Goal: Transaction & Acquisition: Book appointment/travel/reservation

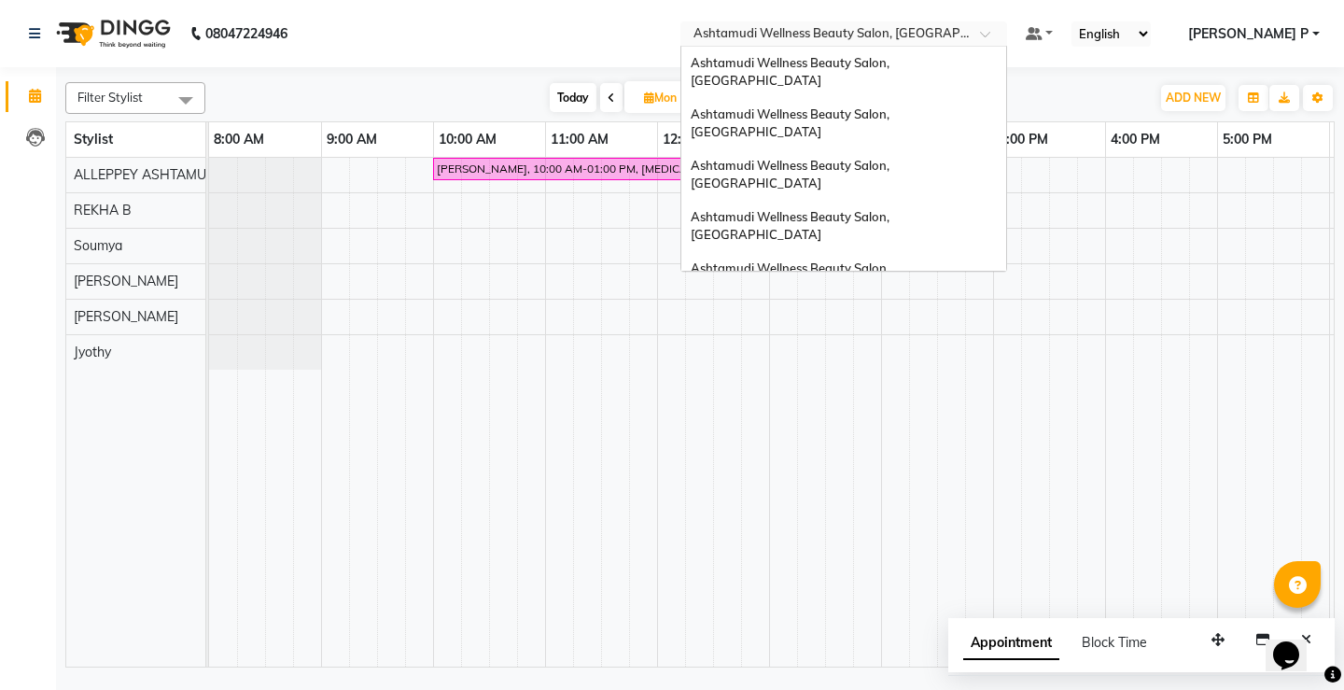
click at [1003, 38] on span at bounding box center [991, 39] width 23 height 19
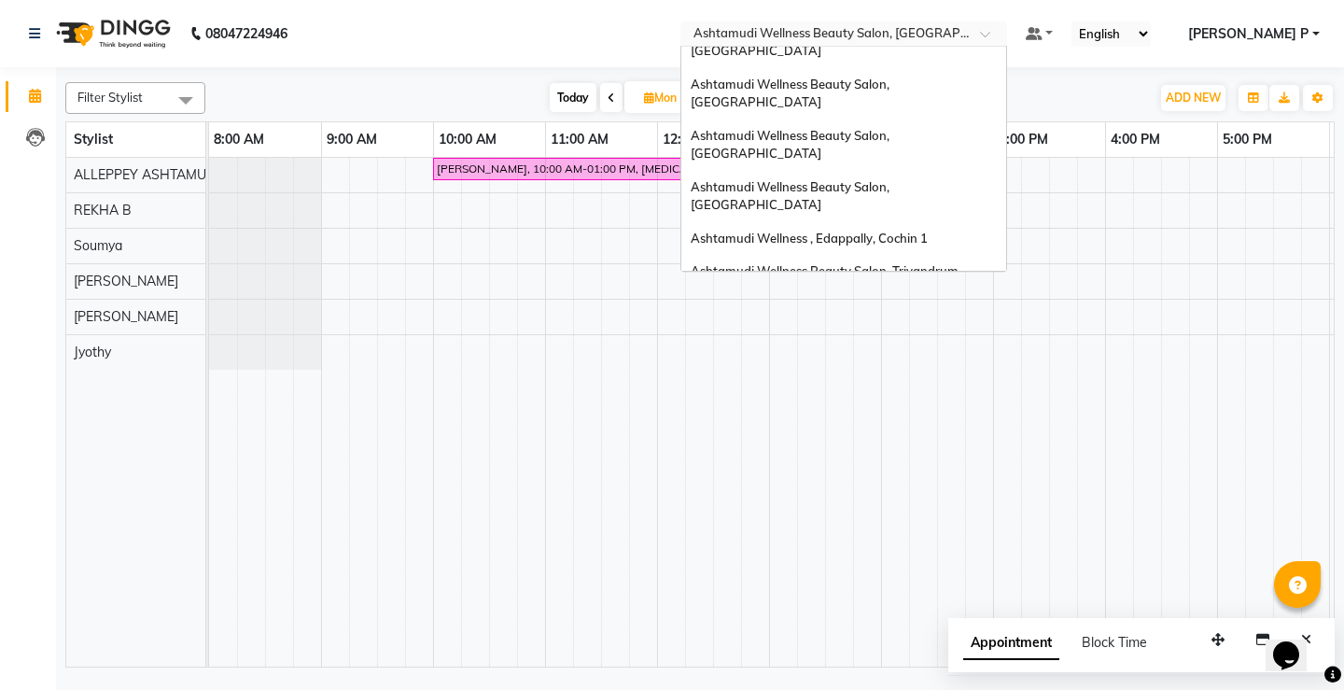
scroll to position [68, 0]
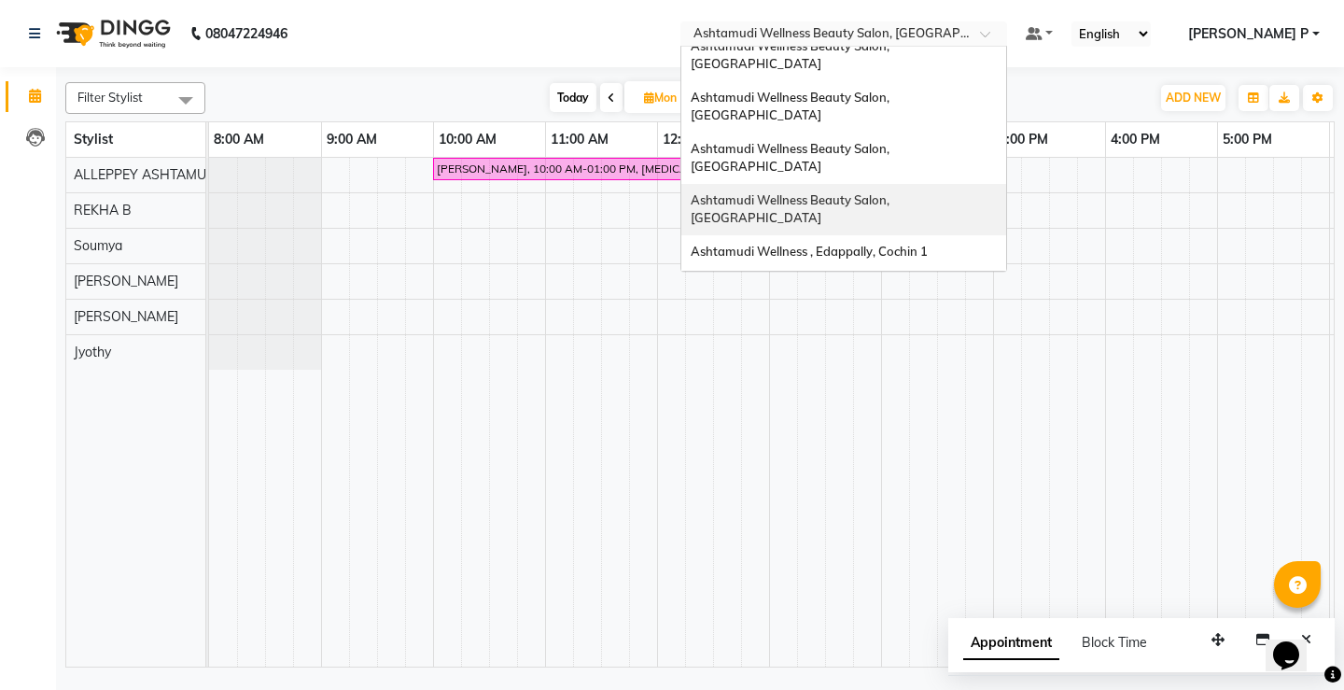
click at [892, 192] on span "Ashtamudi Wellness Beauty Salon, [GEOGRAPHIC_DATA]" at bounding box center [792, 209] width 202 height 34
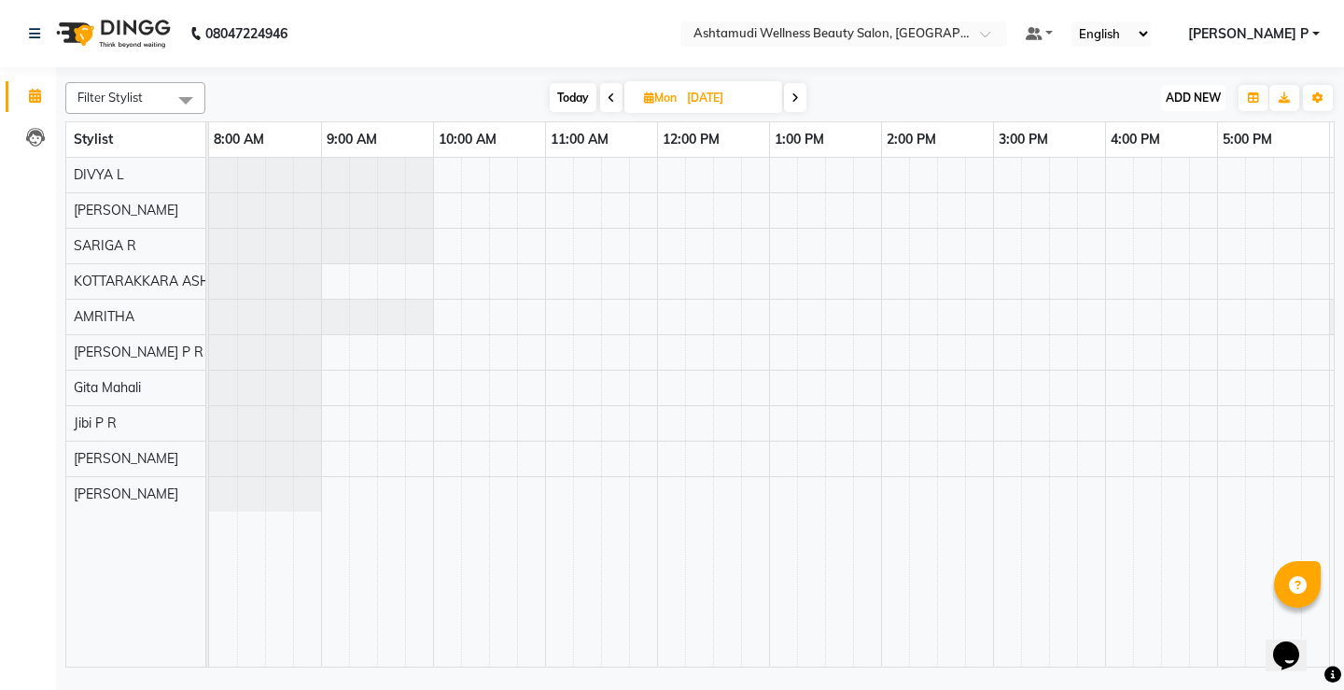
click at [1192, 95] on span "ADD NEW" at bounding box center [1193, 98] width 55 height 14
click at [1171, 129] on button "Add Appointment" at bounding box center [1150, 133] width 147 height 24
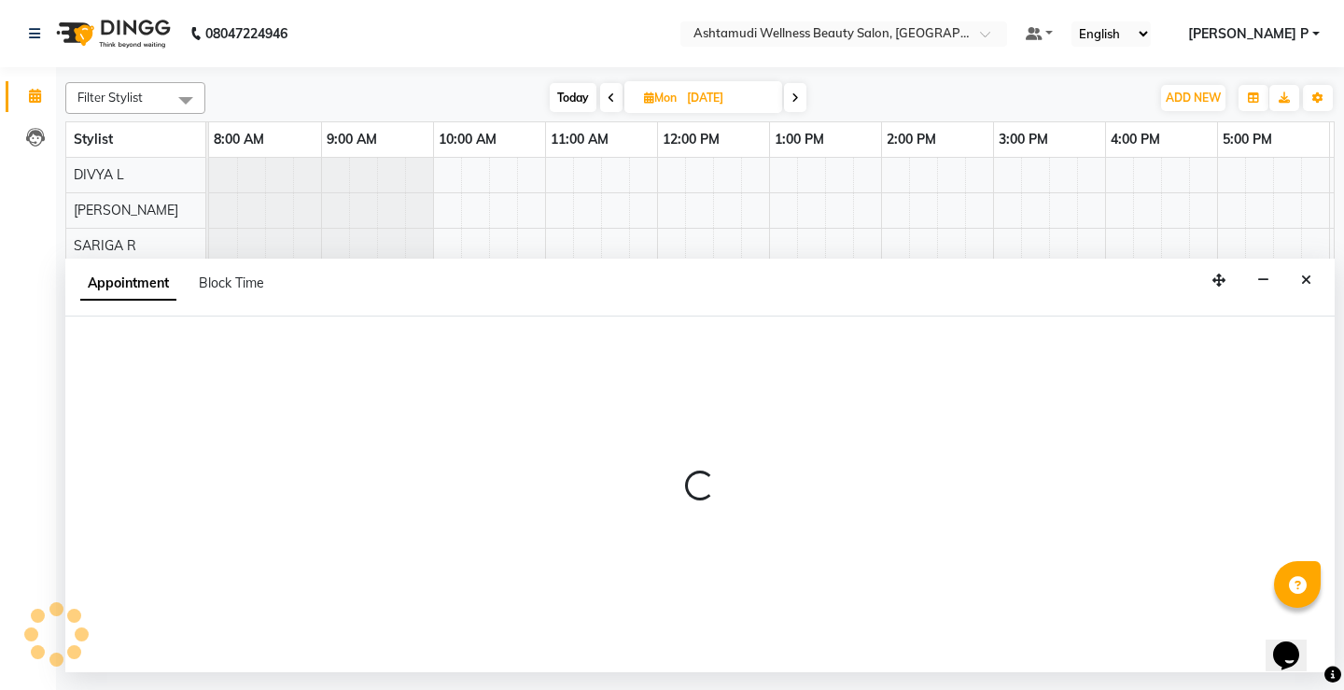
select select "540"
select select "tentative"
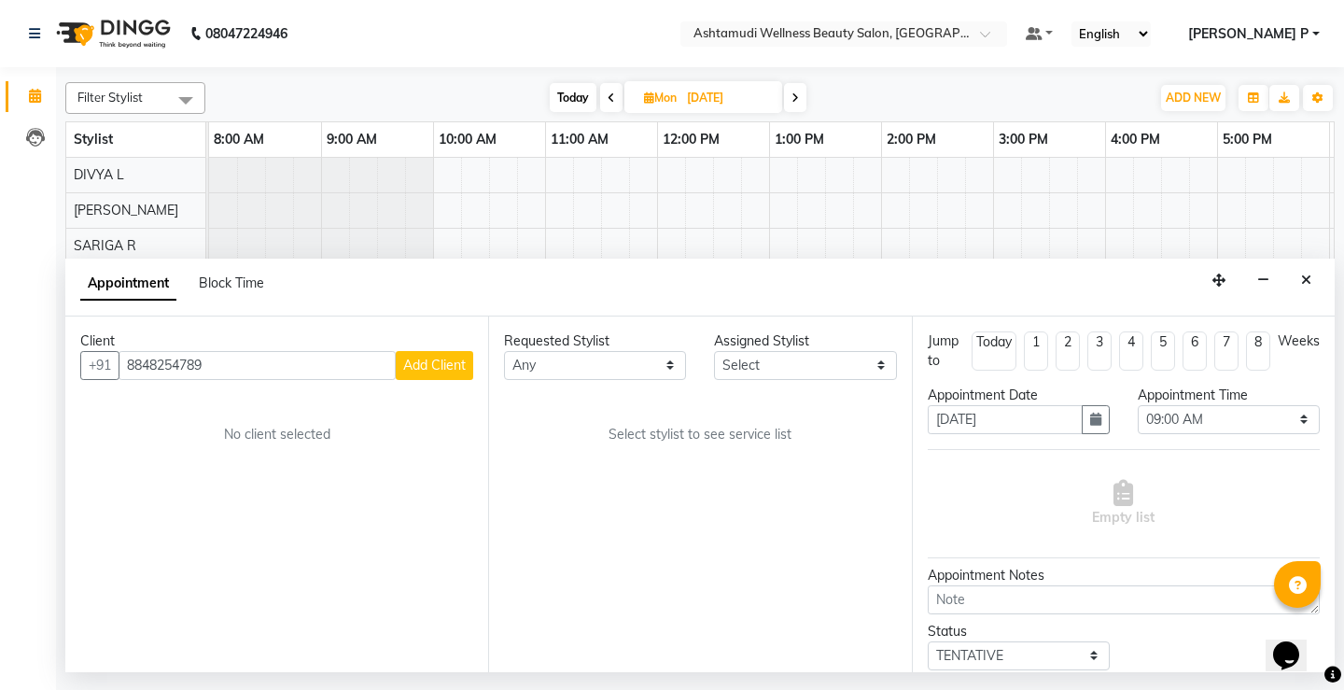
type input "8848254789"
click at [398, 370] on button "Add Client" at bounding box center [434, 365] width 77 height 29
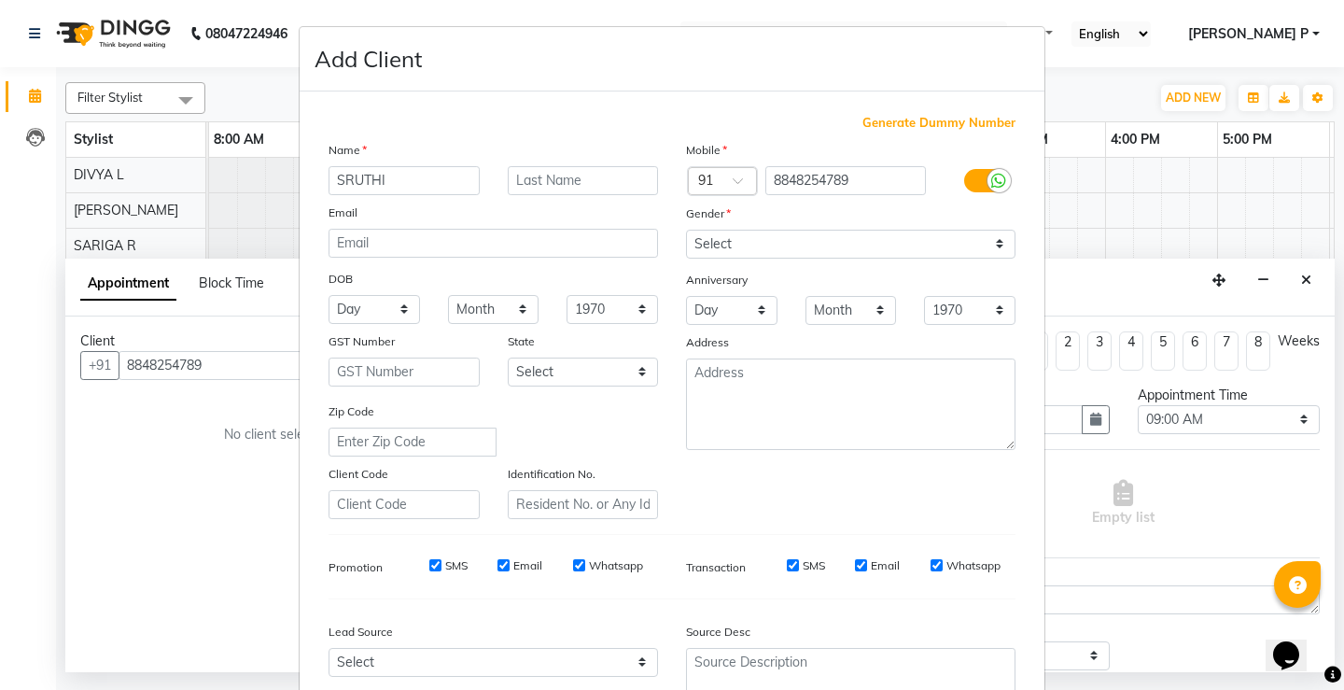
type input "SRUTHI"
click at [734, 243] on select "Select Male Female Other Prefer Not To Say" at bounding box center [850, 244] width 329 height 29
select select "female"
click at [686, 230] on select "Select Male Female Other Prefer Not To Say" at bounding box center [850, 244] width 329 height 29
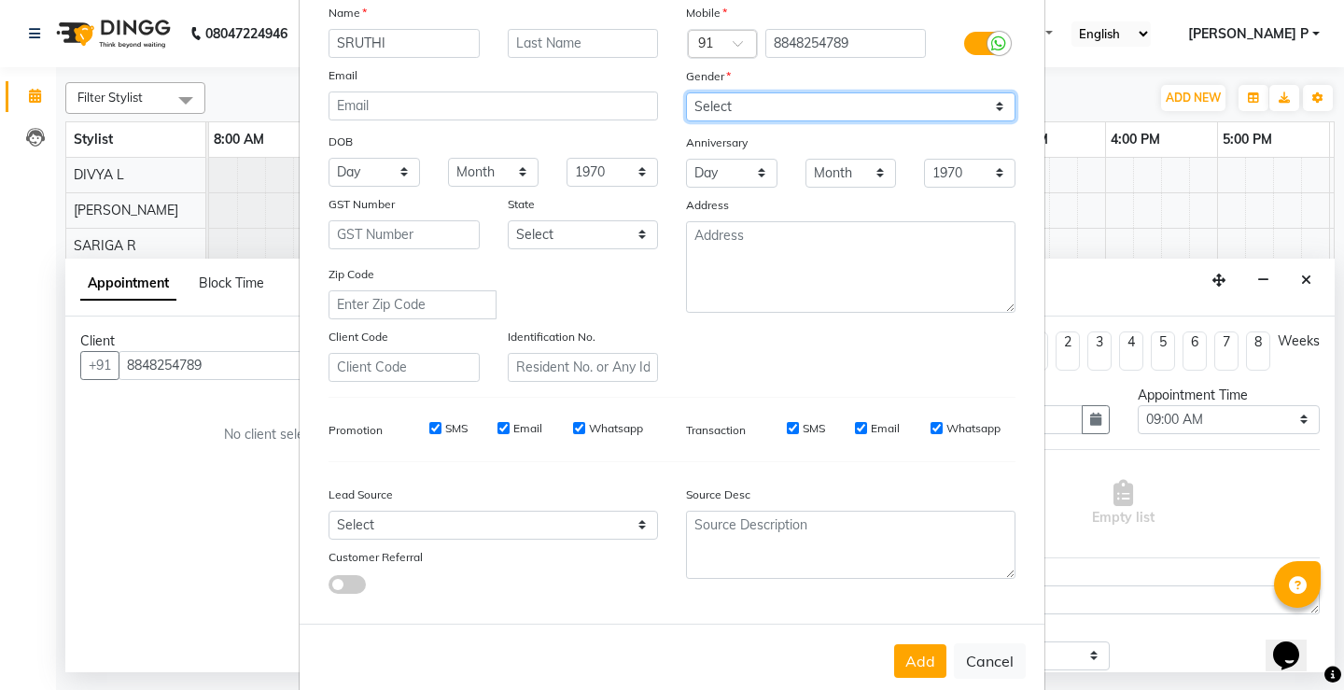
scroll to position [172, 0]
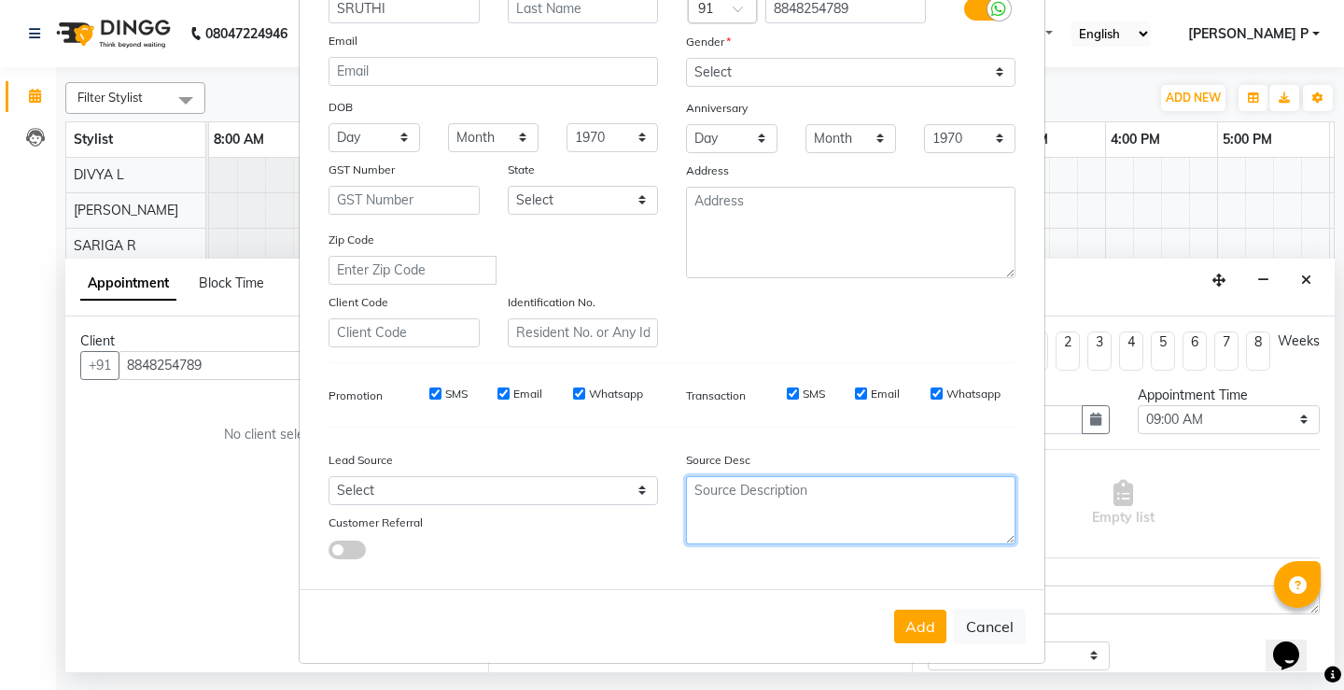
click at [724, 481] on textarea at bounding box center [850, 510] width 329 height 68
type textarea "TELECALLNG"
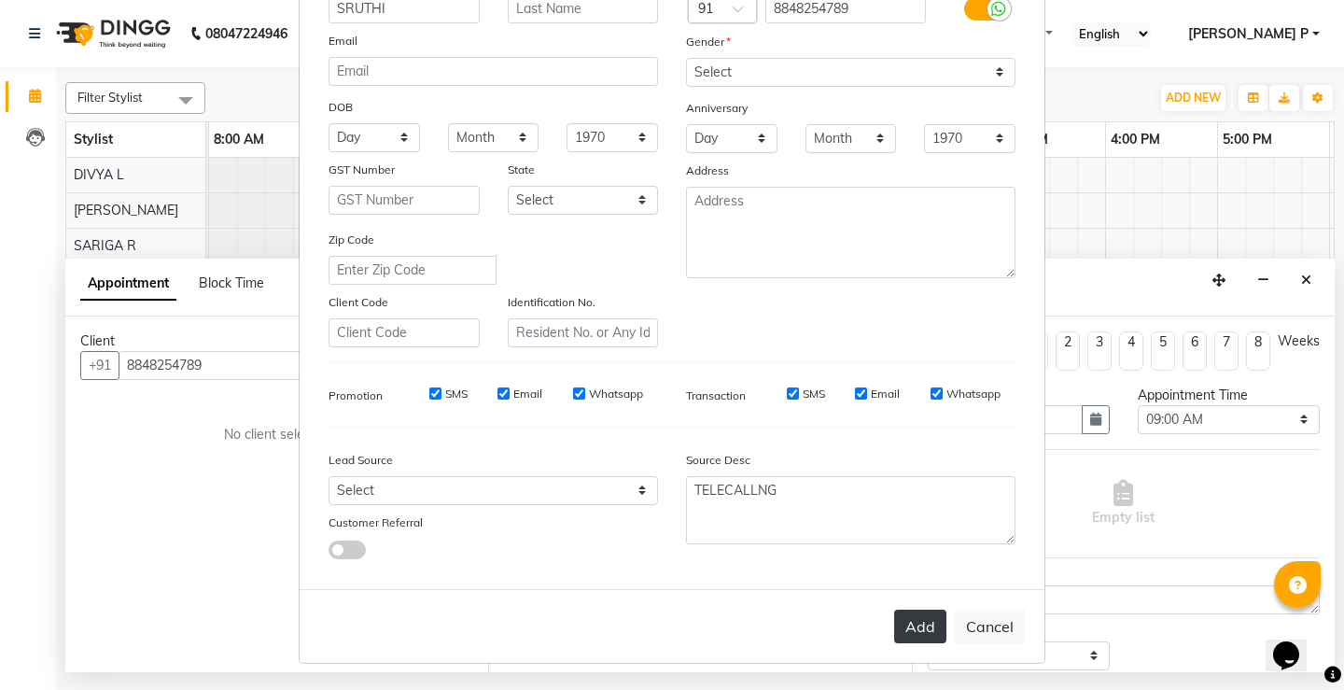
click at [912, 636] on button "Add" at bounding box center [920, 626] width 52 height 34
type input "88******89"
select select
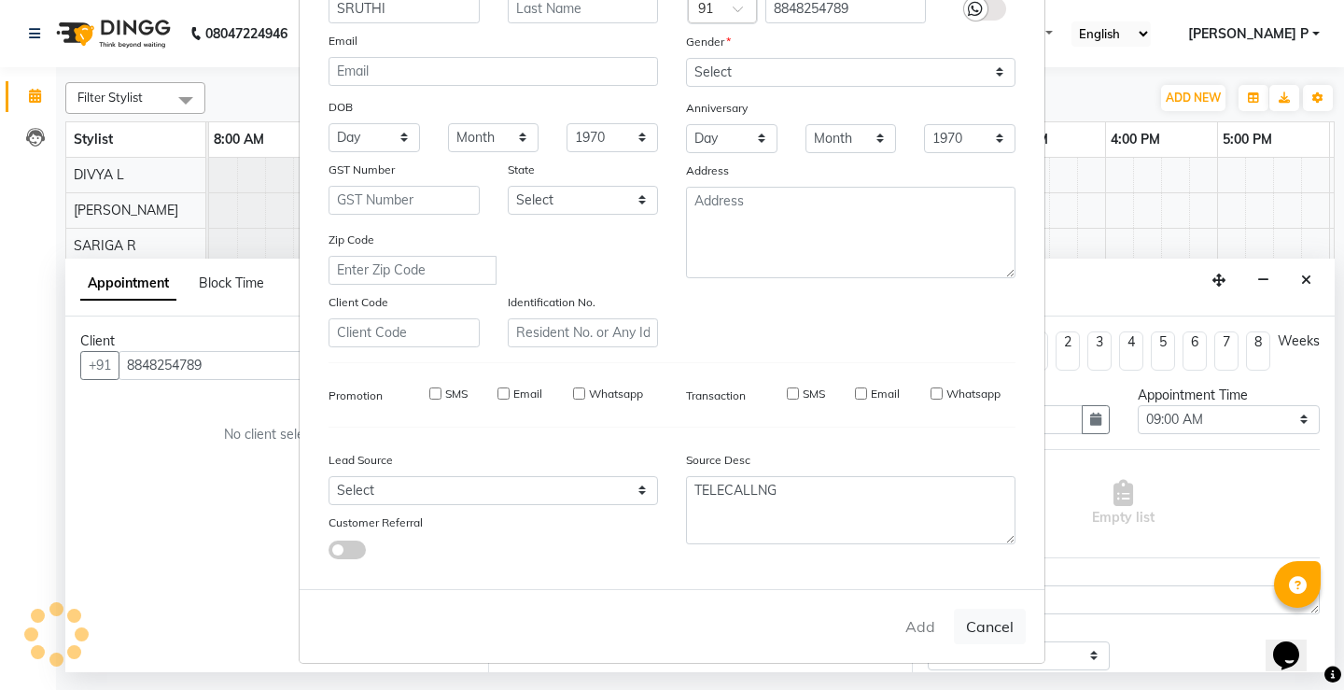
select select
checkbox input "false"
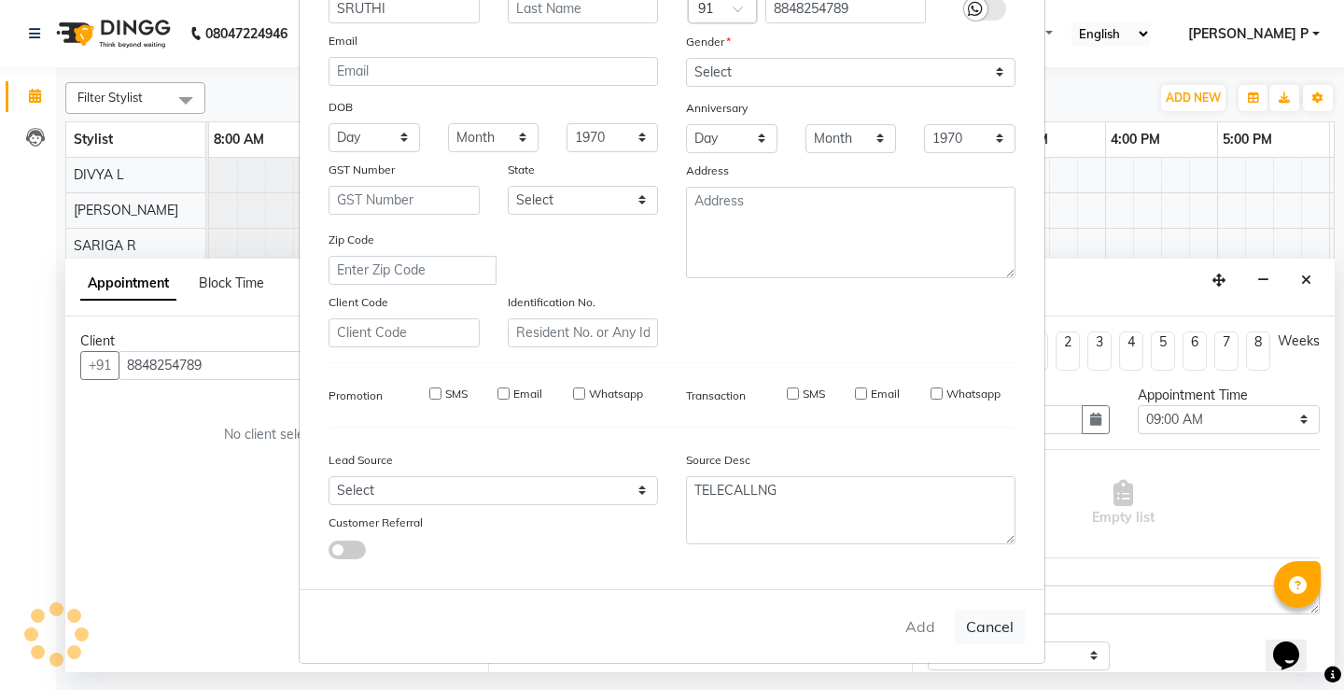
checkbox input "false"
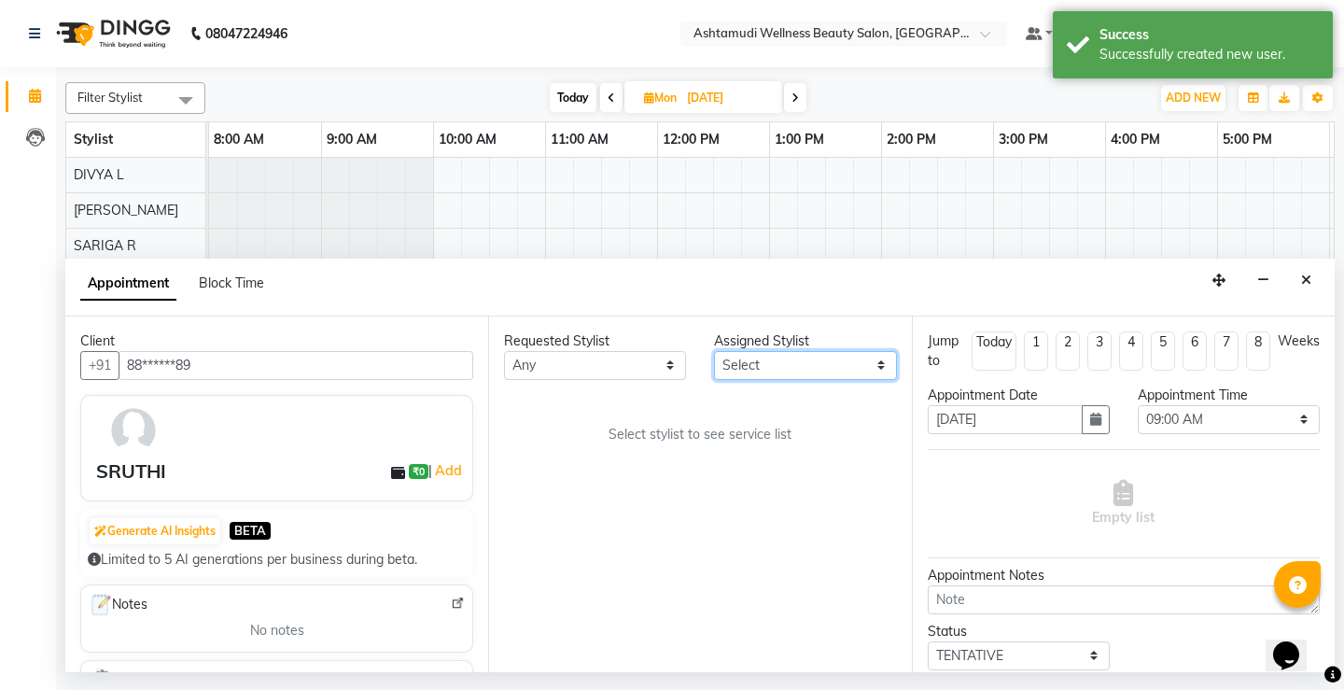
click at [882, 370] on select "Select AMRITHA DIVYA L Gita Mahali Jibi P R Karina Darjee KOTTARAKKARA ASHTAMUD…" at bounding box center [805, 365] width 182 height 29
select select "27462"
click at [714, 351] on select "Select AMRITHA DIVYA L Gita Mahali Jibi P R Karina Darjee KOTTARAKKARA ASHTAMUD…" at bounding box center [805, 365] width 182 height 29
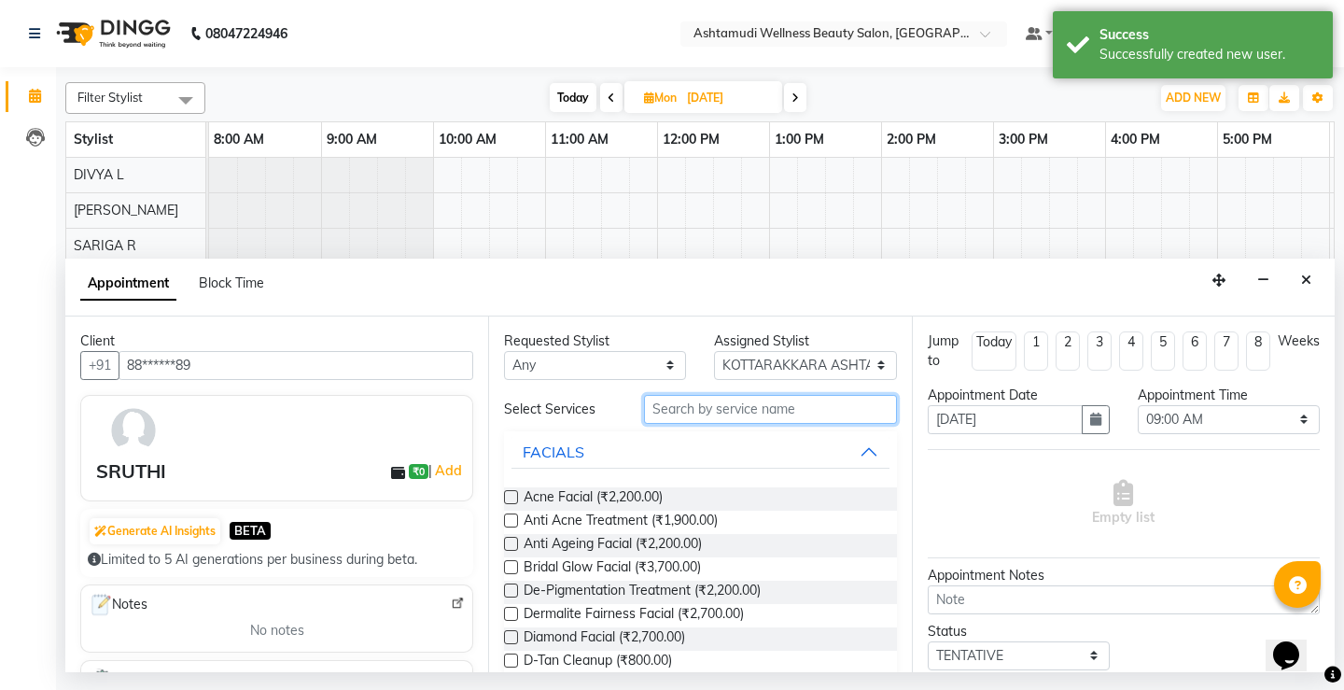
click at [671, 410] on input "text" at bounding box center [770, 409] width 252 height 29
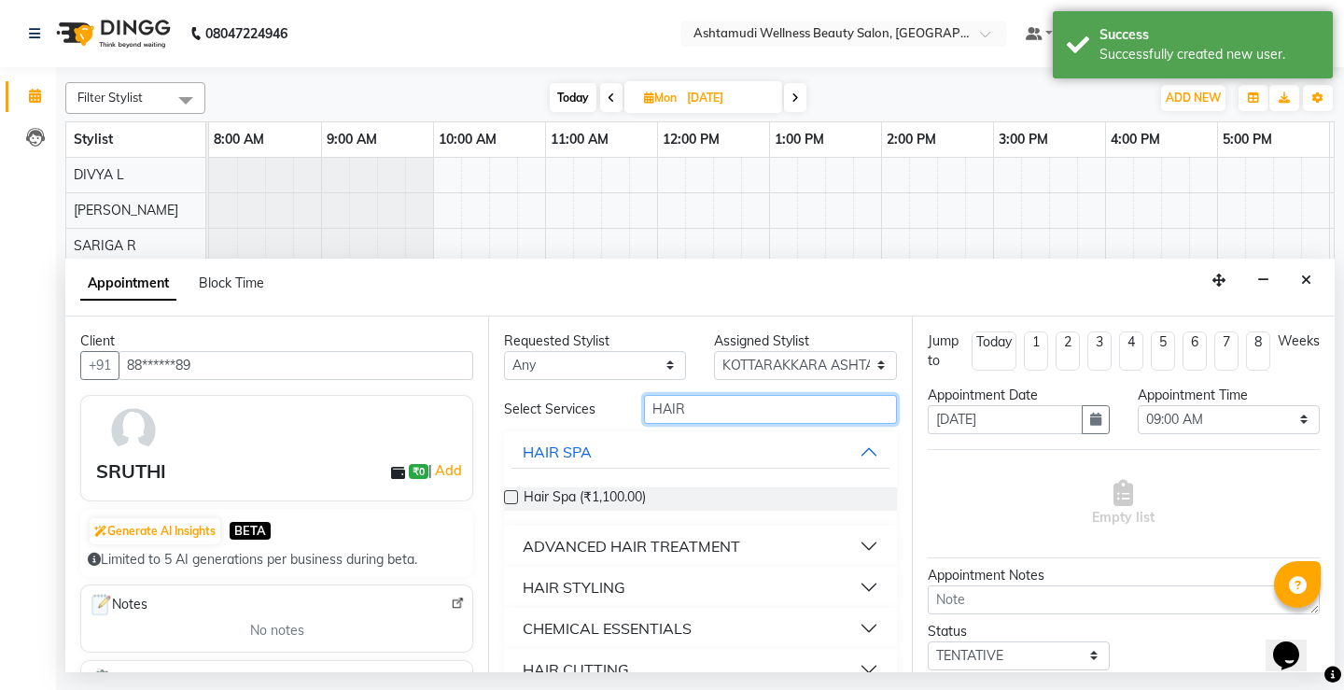
type input "HAIR"
click at [511, 496] on label at bounding box center [511, 497] width 14 height 14
click at [511, 496] on input "checkbox" at bounding box center [510, 499] width 12 height 12
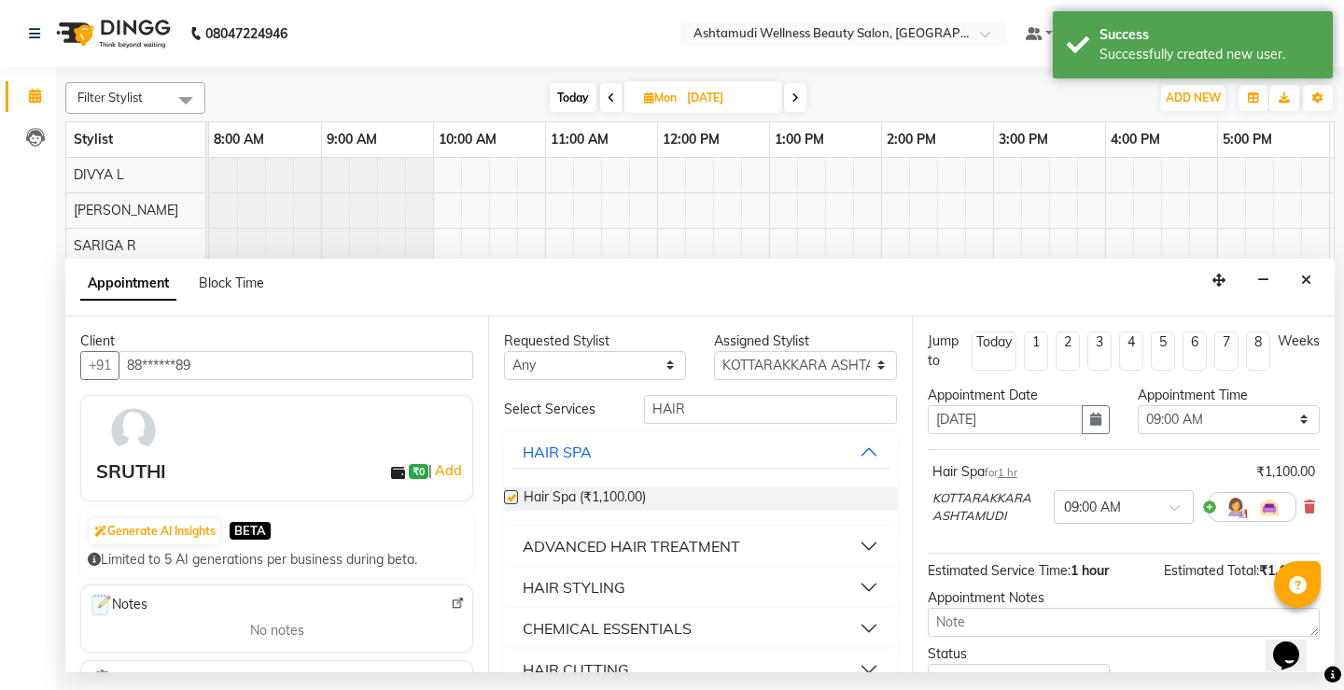
checkbox input "false"
click at [709, 412] on input "HAIR" at bounding box center [770, 409] width 252 height 29
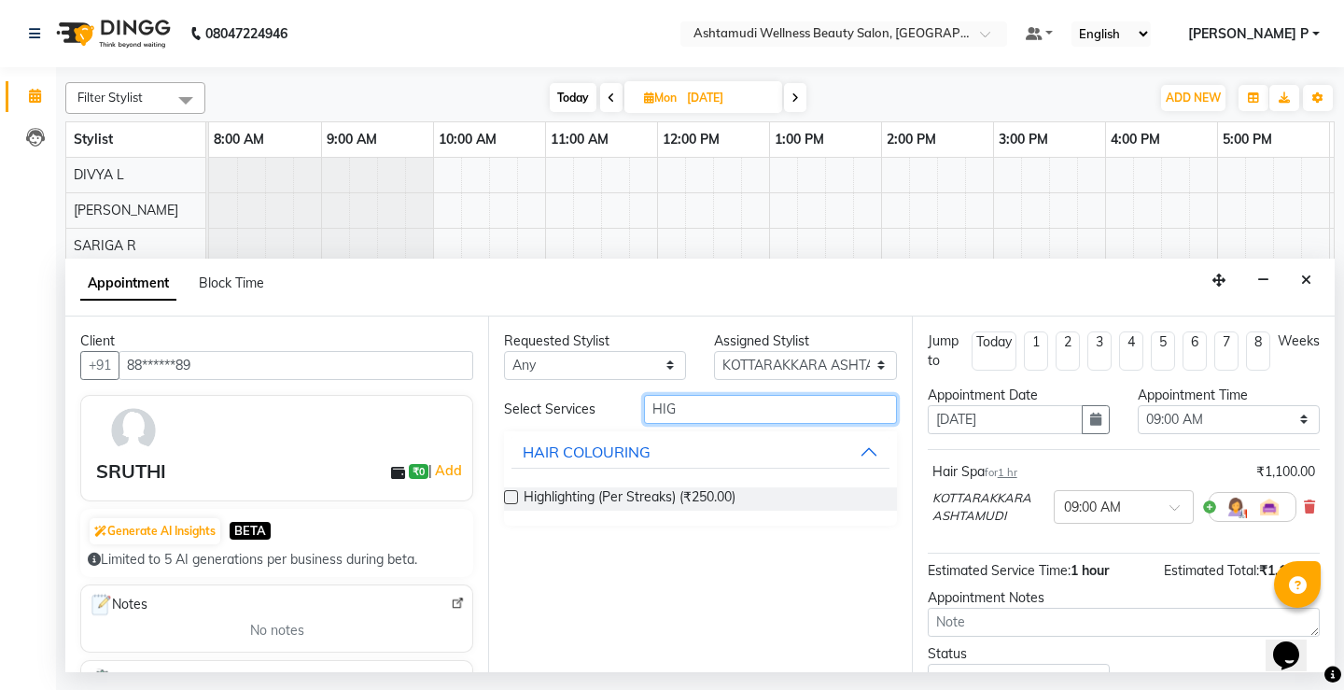
type input "HIG"
click at [515, 497] on label at bounding box center [511, 497] width 14 height 14
click at [515, 497] on input "checkbox" at bounding box center [510, 499] width 12 height 12
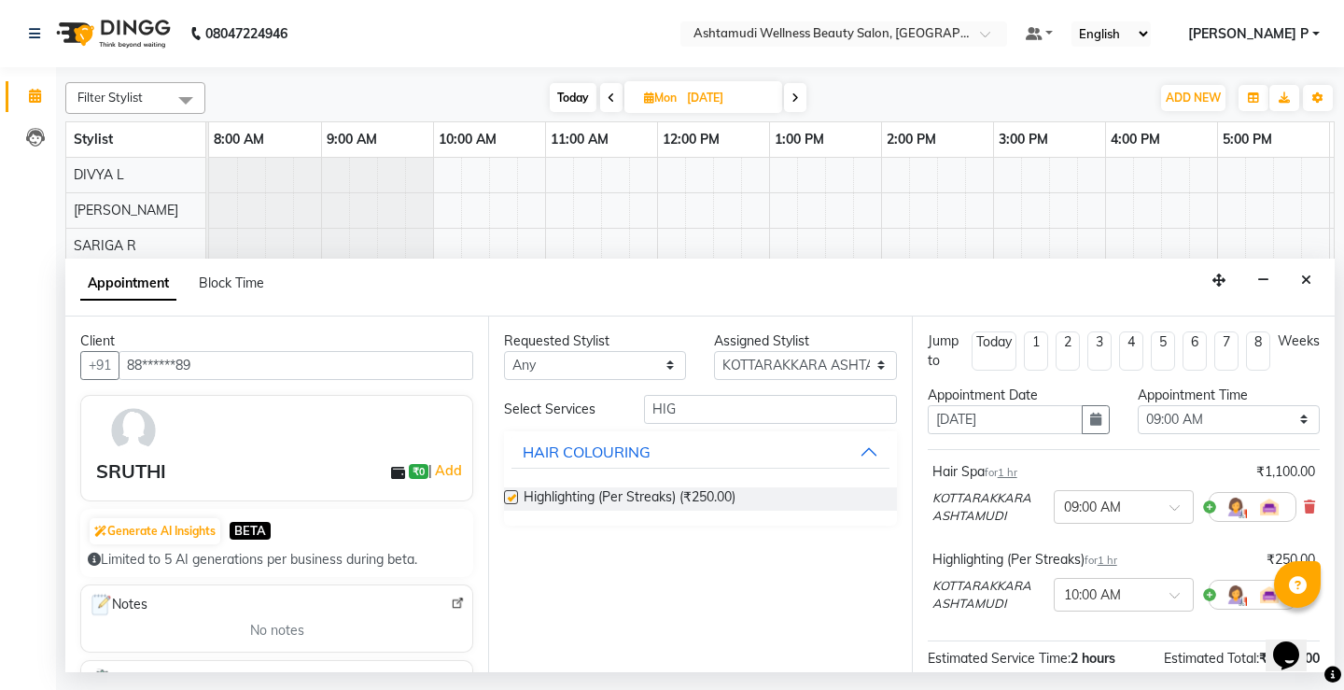
checkbox input "false"
click at [1090, 418] on icon "button" at bounding box center [1095, 418] width 11 height 13
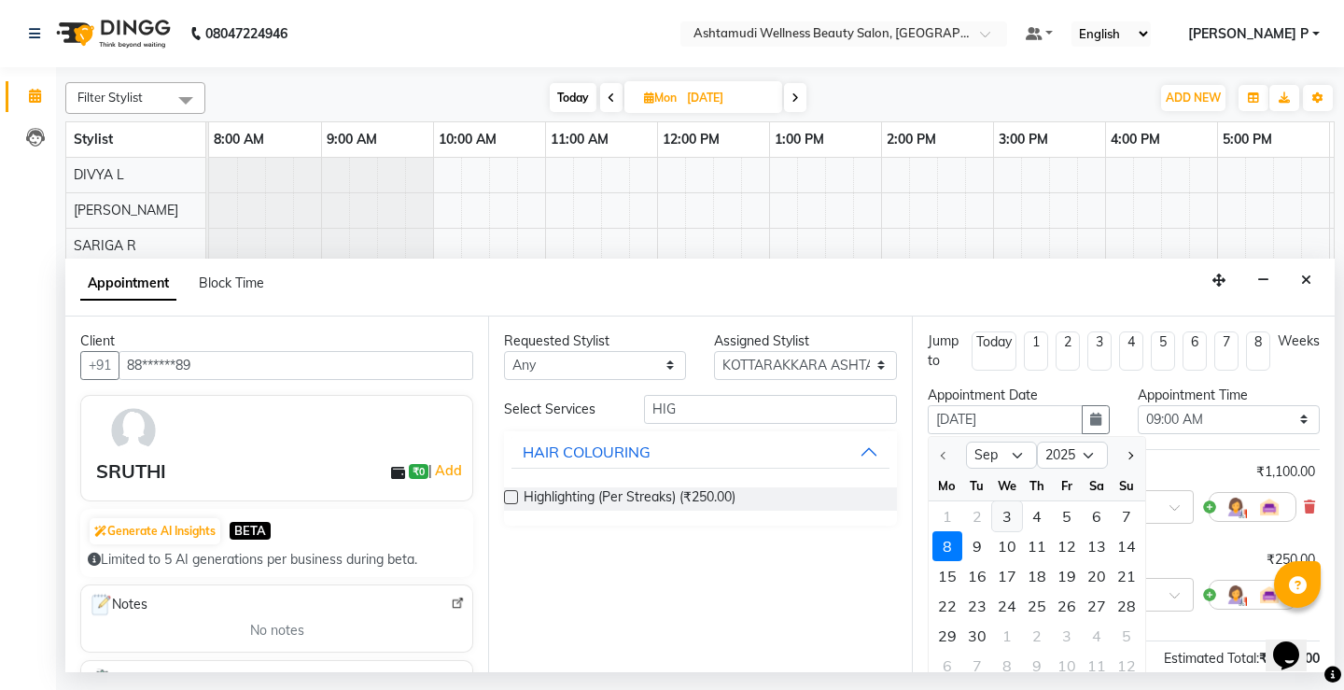
click at [1000, 519] on div "3" at bounding box center [1007, 516] width 30 height 30
type input "03-09-2025"
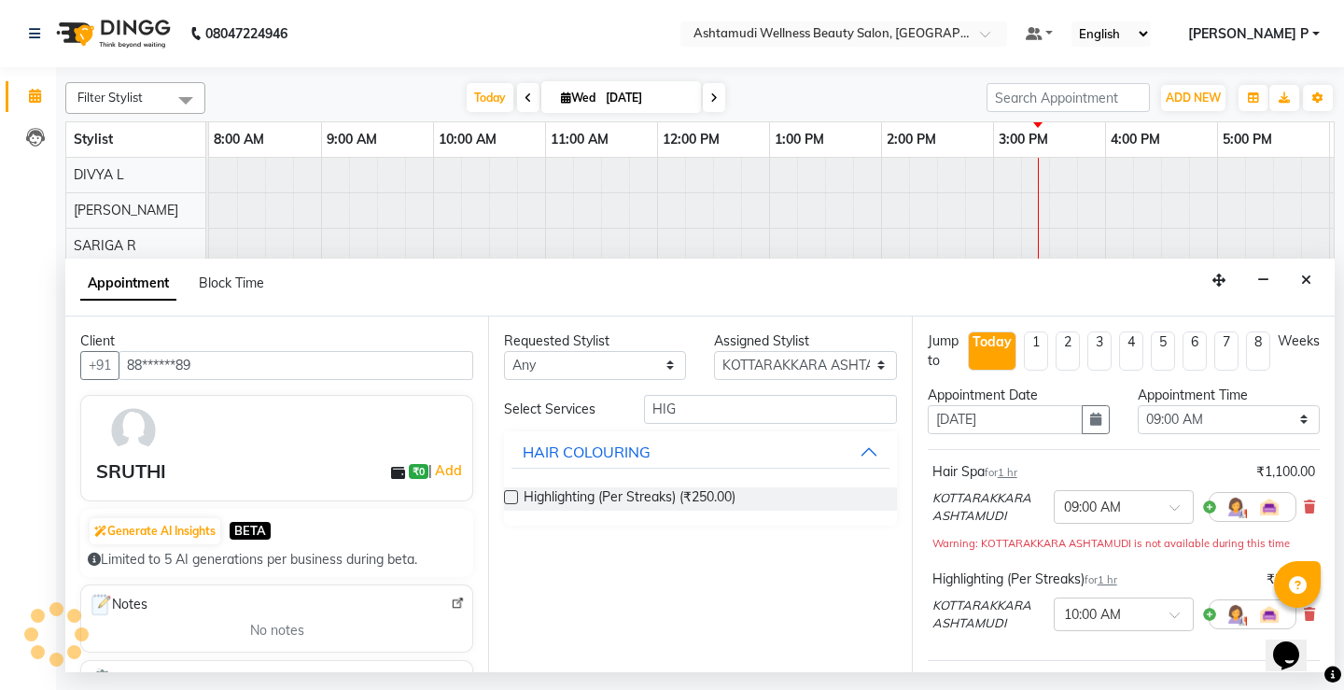
scroll to position [0, 331]
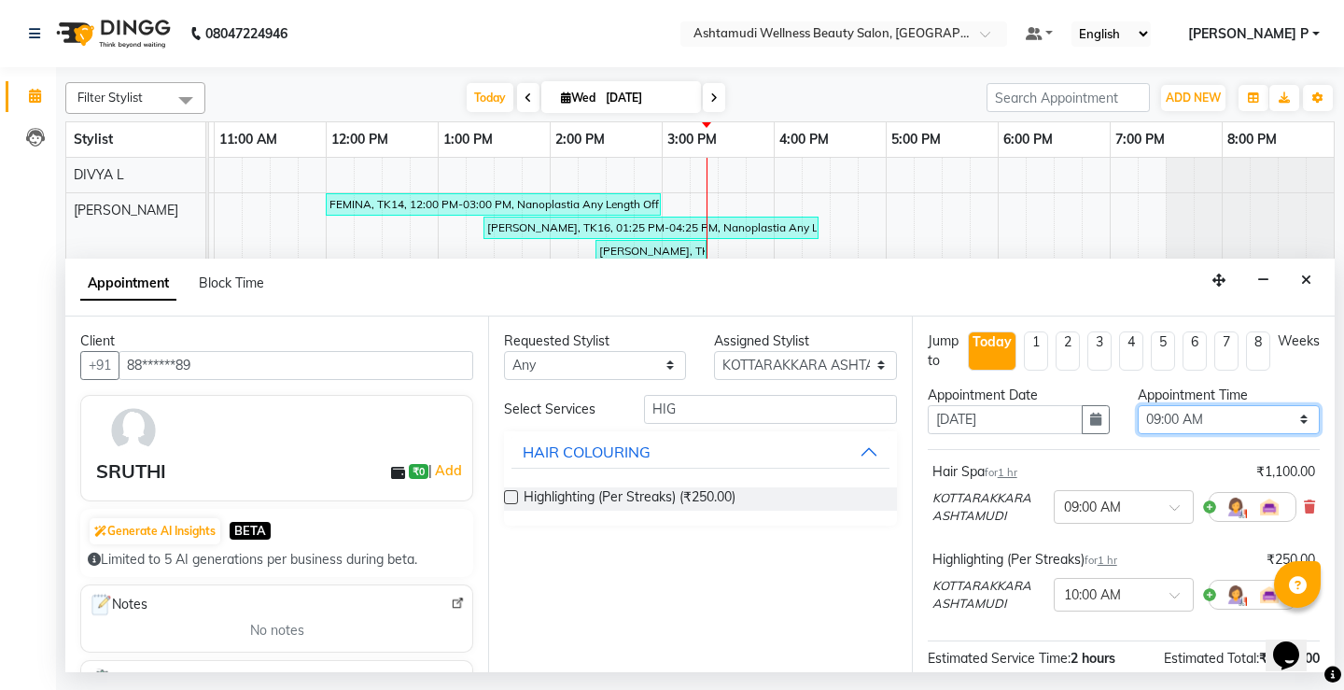
click at [1291, 419] on select "Select 09:00 AM 09:15 AM 09:30 AM 09:45 AM 10:00 AM 10:15 AM 10:30 AM 10:45 AM …" at bounding box center [1229, 419] width 182 height 29
select select "1080"
click at [1138, 405] on select "Select 09:00 AM 09:15 AM 09:30 AM 09:45 AM 10:00 AM 10:15 AM 10:30 AM 10:45 AM …" at bounding box center [1229, 419] width 182 height 29
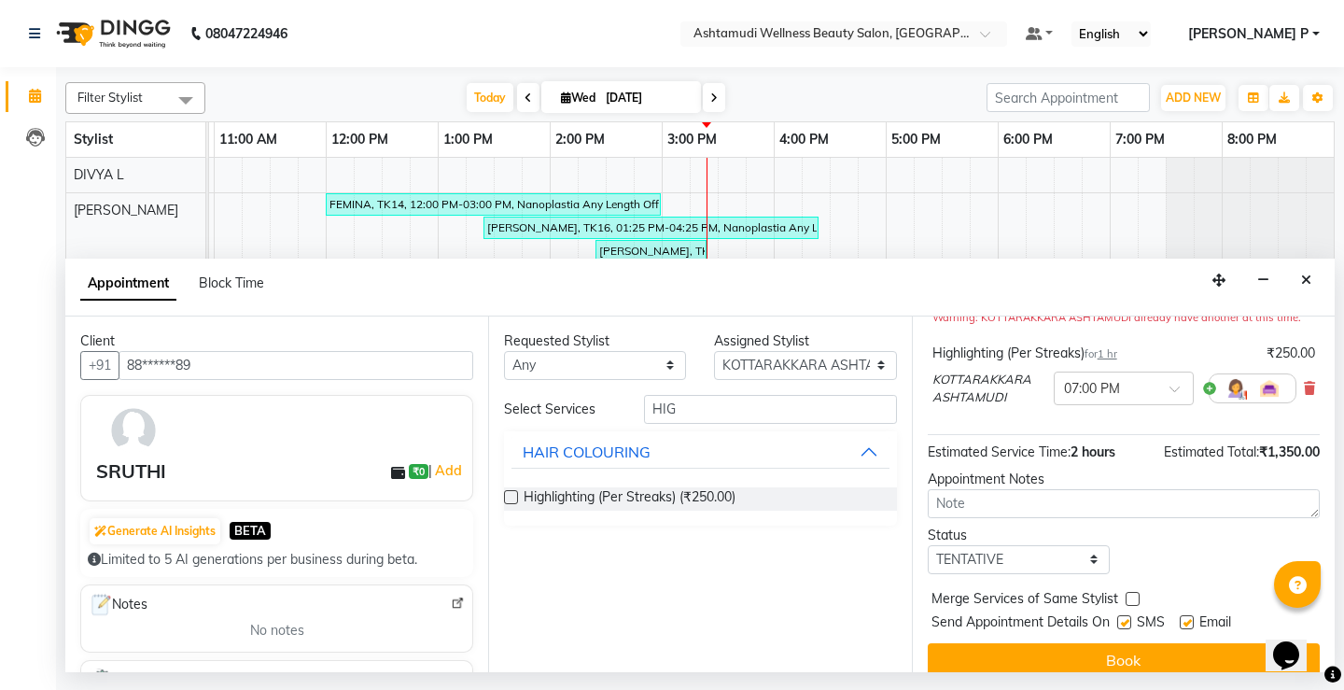
scroll to position [245, 0]
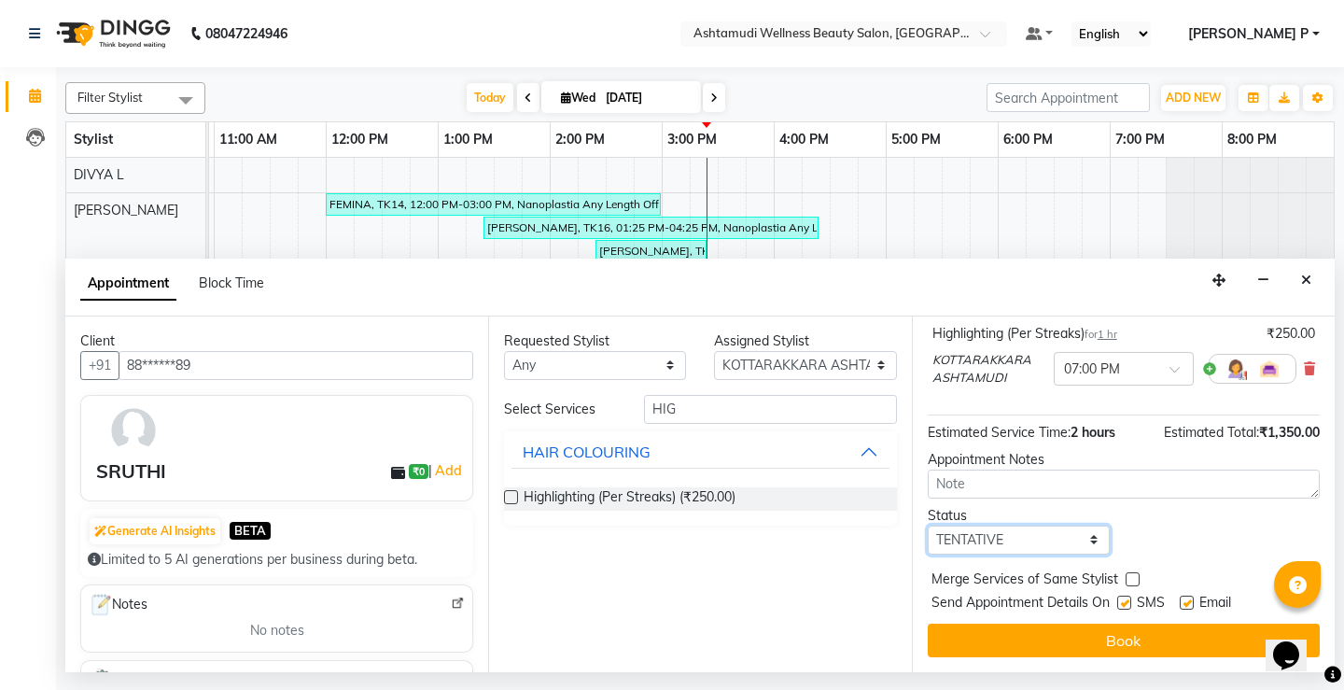
click at [1027, 532] on select "Select TENTATIVE CONFIRM CHECK-IN UPCOMING" at bounding box center [1019, 539] width 182 height 29
select select "confirm booking"
click at [928, 525] on select "Select TENTATIVE CONFIRM CHECK-IN UPCOMING" at bounding box center [1019, 539] width 182 height 29
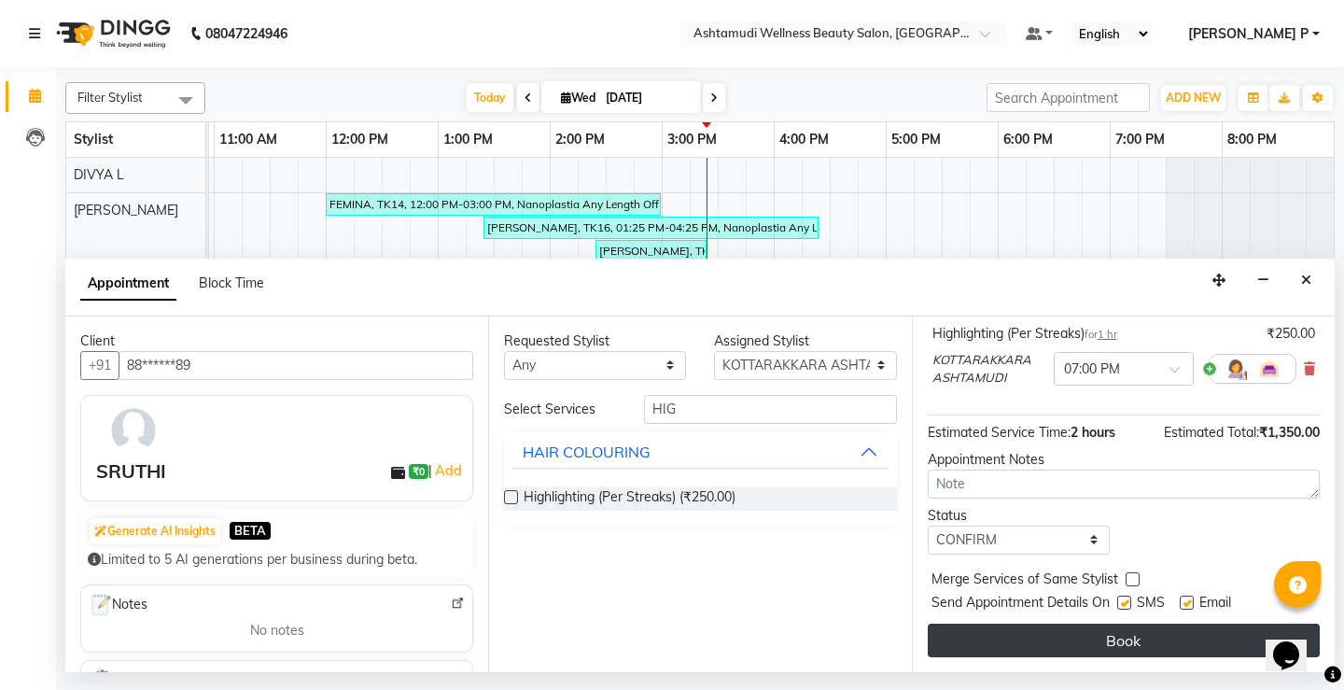
click at [1106, 642] on button "Book" at bounding box center [1124, 640] width 392 height 34
